Goal: Information Seeking & Learning: Check status

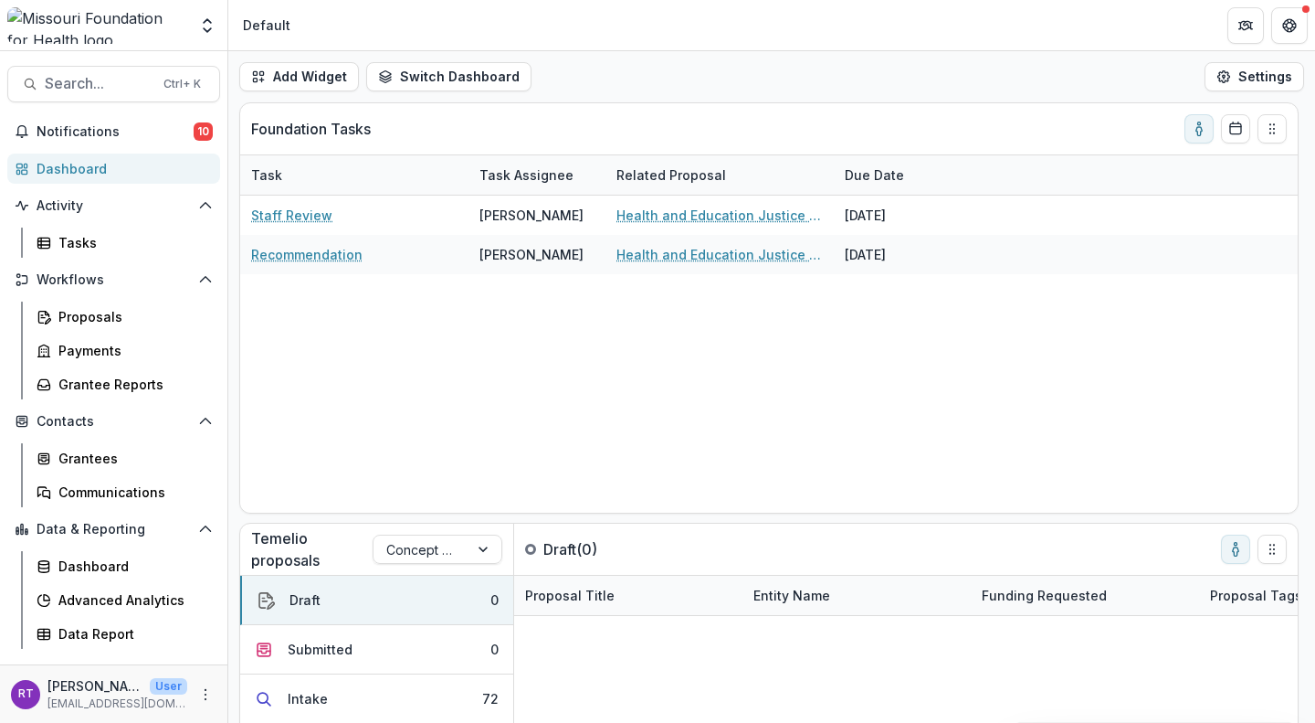
click at [109, 100] on button "Search... Ctrl + K" at bounding box center [113, 84] width 213 height 37
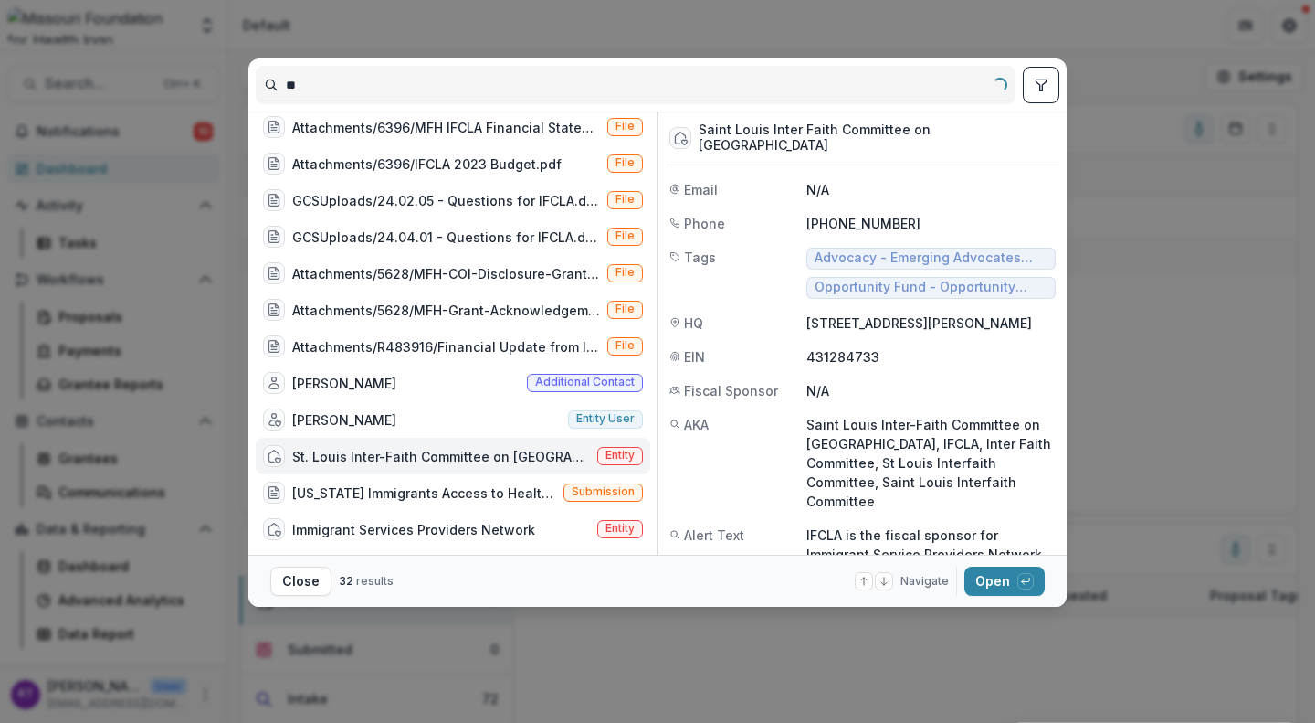
type input "*"
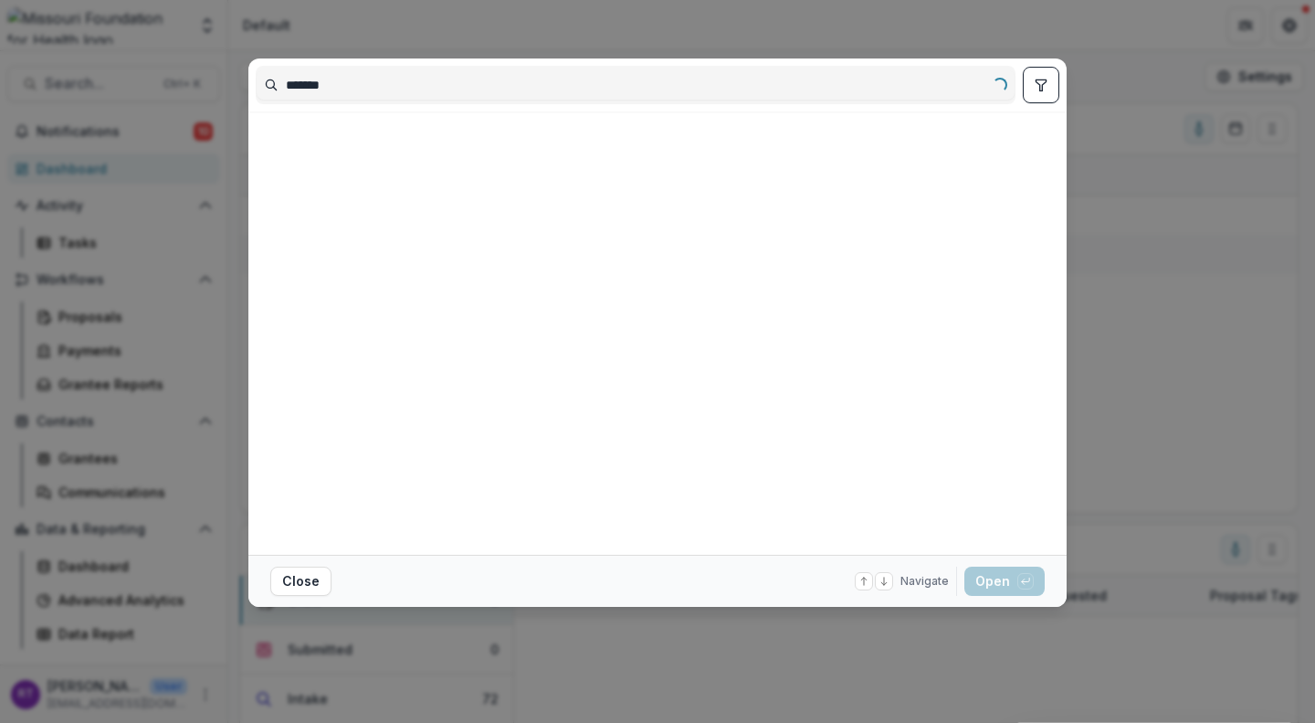
scroll to position [0, 0]
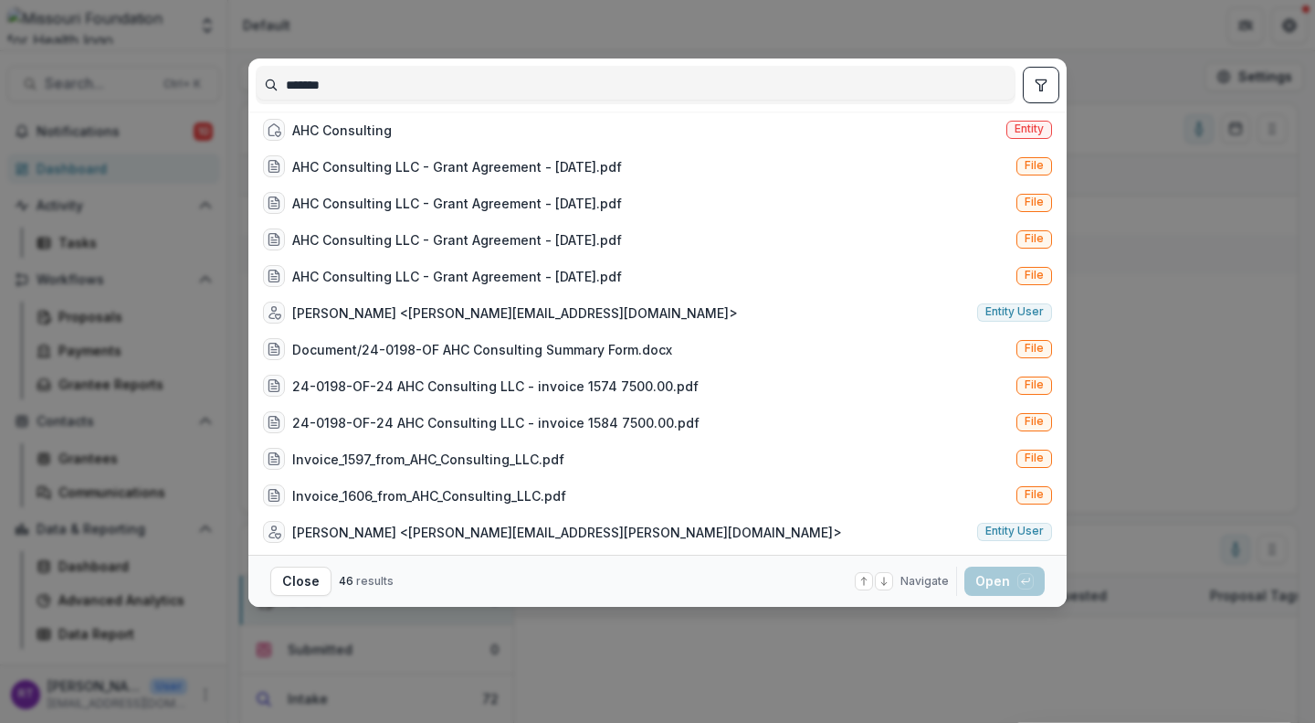
type input "*******"
click at [377, 127] on div "AHC Consulting" at bounding box center [327, 130] width 129 height 22
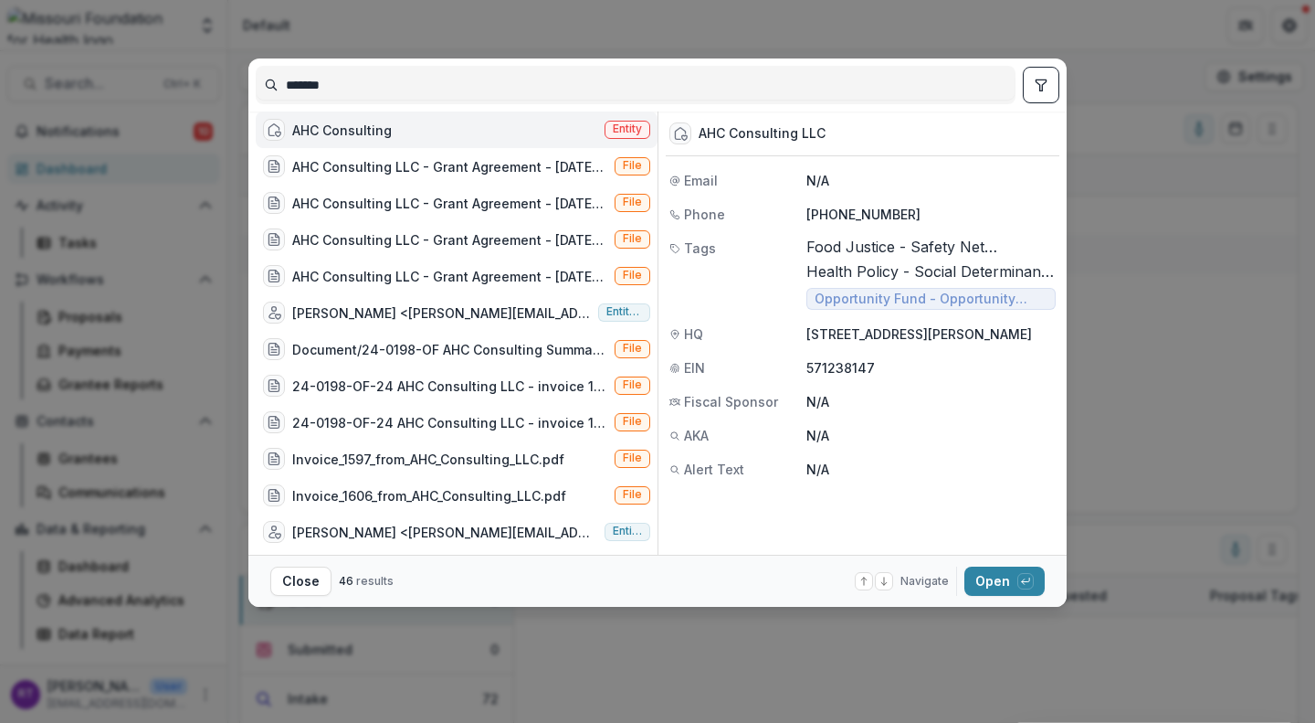
click at [1007, 594] on button "Open with enter key" at bounding box center [1005, 580] width 80 height 29
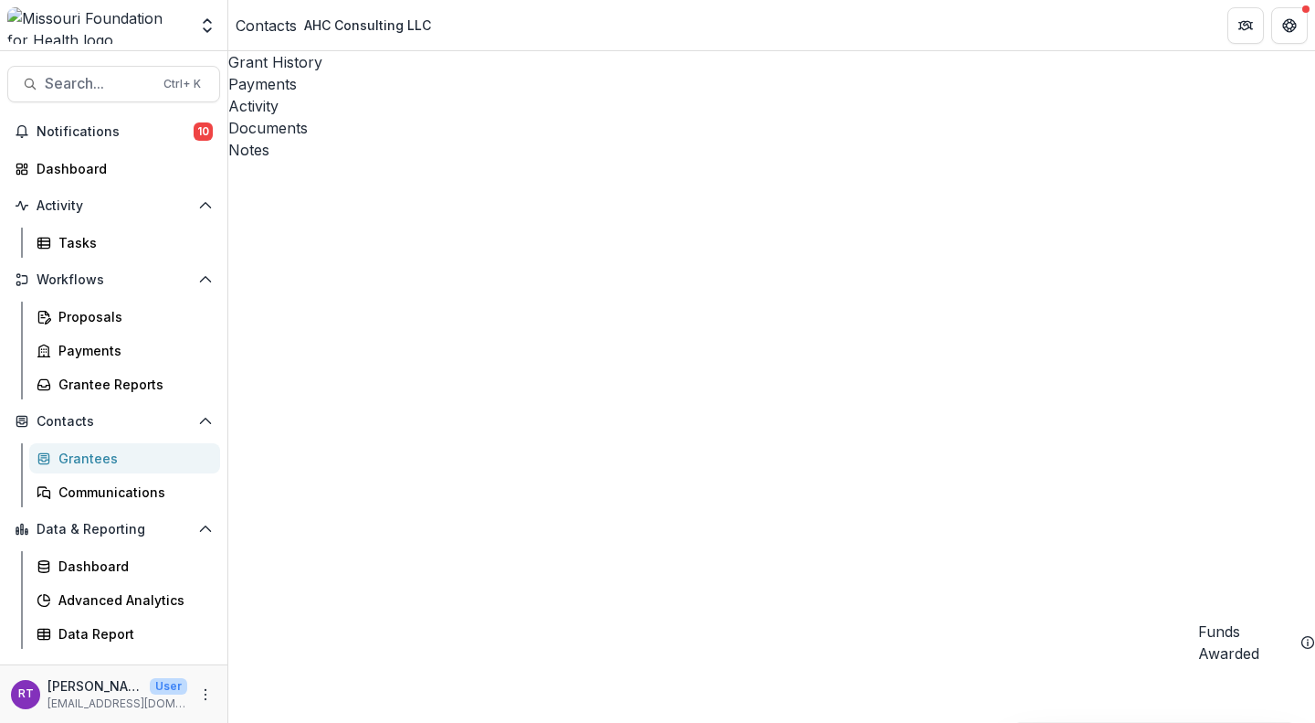
click at [389, 74] on div "Payments" at bounding box center [771, 84] width 1087 height 22
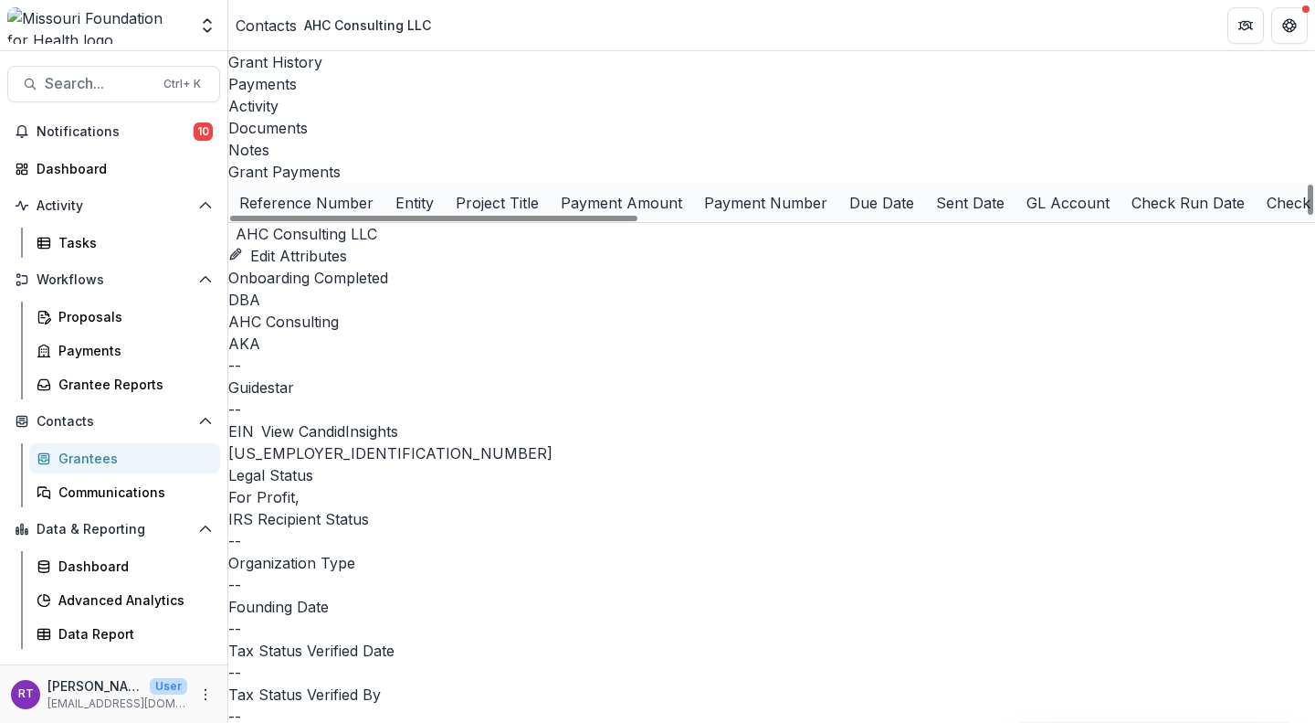
click at [461, 95] on div "Activity" at bounding box center [771, 106] width 1087 height 22
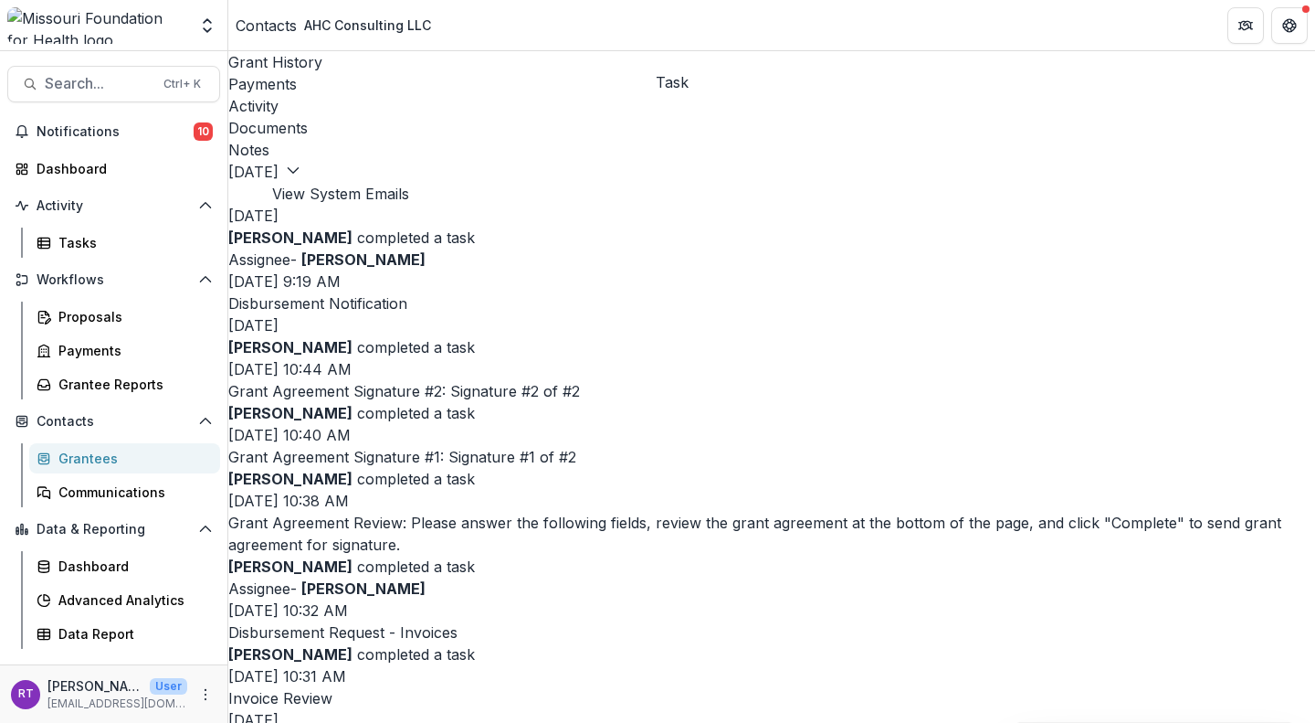
click at [228, 194] on div at bounding box center [228, 194] width 0 height 0
click at [345, 73] on div "Payments" at bounding box center [771, 84] width 1087 height 22
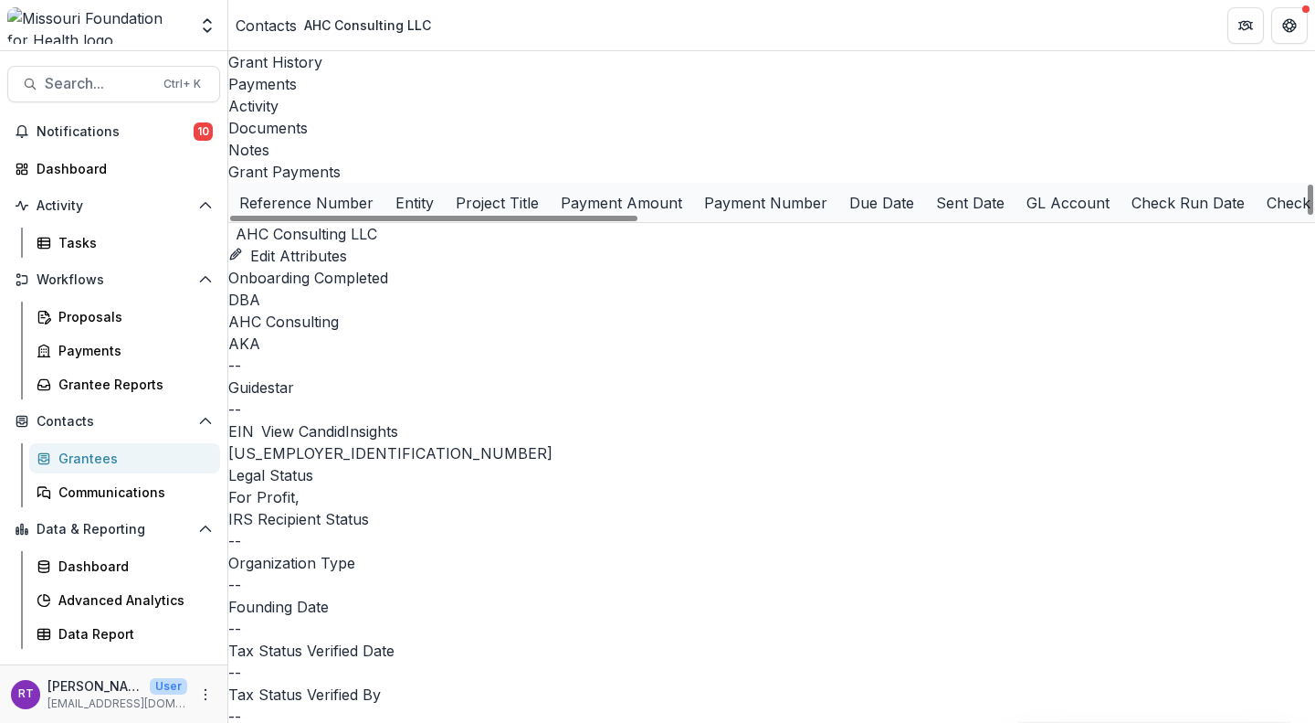
click at [315, 70] on div "Grant History" at bounding box center [771, 62] width 1087 height 22
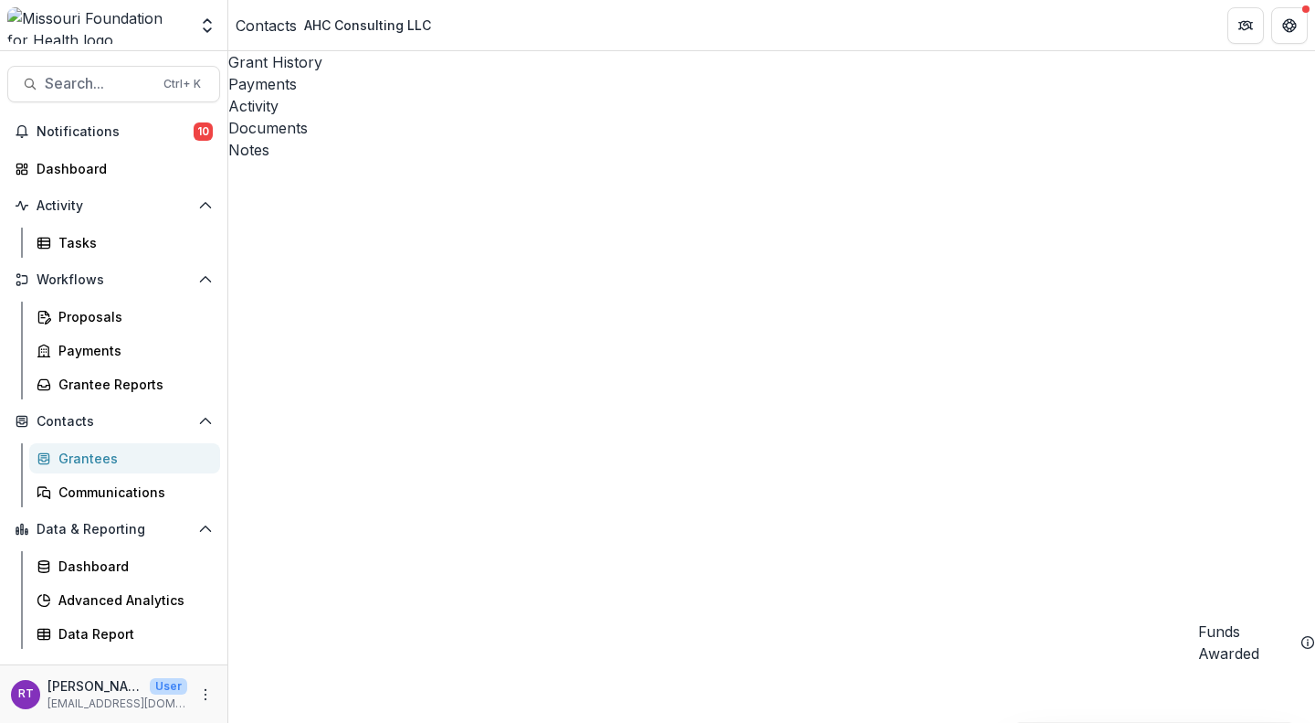
scroll to position [0, 424]
